Goal: Navigation & Orientation: Find specific page/section

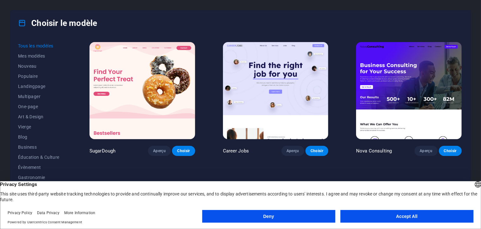
click at [392, 215] on button "Accept All" at bounding box center [406, 216] width 133 height 13
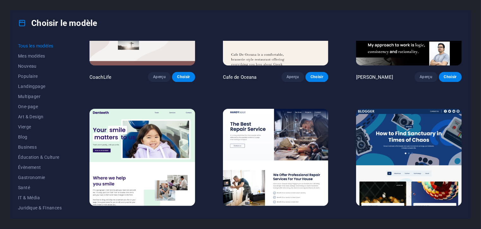
scroll to position [2085, 0]
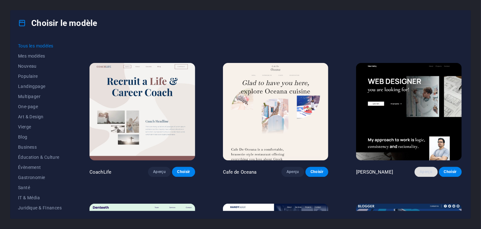
click at [424, 169] on span "Aperçu" at bounding box center [425, 171] width 13 height 5
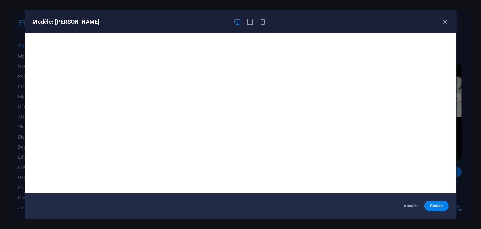
drag, startPoint x: 197, startPoint y: 14, endPoint x: 171, endPoint y: 3, distance: 28.0
click at [173, 12] on div "Modèle: [PERSON_NAME]" at bounding box center [240, 21] width 431 height 23
drag, startPoint x: 170, startPoint y: 2, endPoint x: 135, endPoint y: 5, distance: 35.5
click at [135, 5] on div "Modèle: [PERSON_NAME]" at bounding box center [240, 114] width 481 height 229
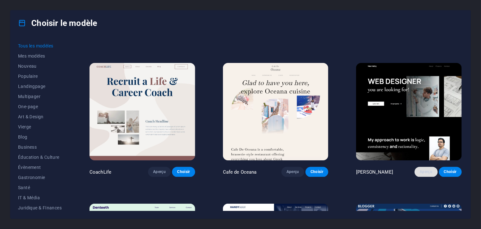
click at [425, 169] on span "Aperçu" at bounding box center [425, 171] width 13 height 5
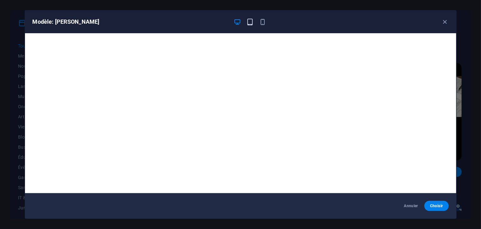
drag, startPoint x: 245, startPoint y: 27, endPoint x: 246, endPoint y: 20, distance: 7.2
click at [245, 24] on div "Modèle: [PERSON_NAME]" at bounding box center [240, 21] width 431 height 23
click at [246, 20] on icon "button" at bounding box center [249, 21] width 7 height 7
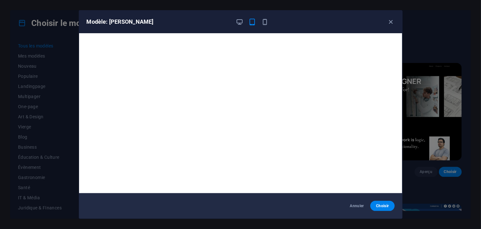
click at [244, 24] on div at bounding box center [252, 22] width 33 height 8
click at [240, 23] on icon "button" at bounding box center [239, 21] width 7 height 7
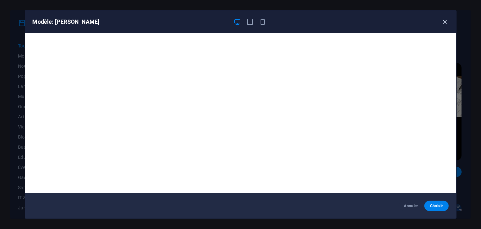
click at [443, 21] on icon "button" at bounding box center [444, 21] width 7 height 7
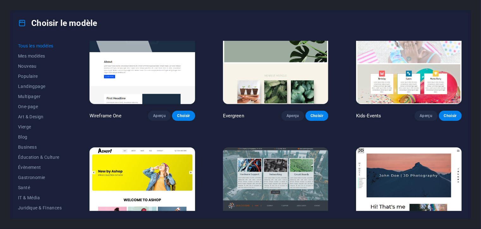
scroll to position [2623, 0]
